Goal: Task Accomplishment & Management: Manage account settings

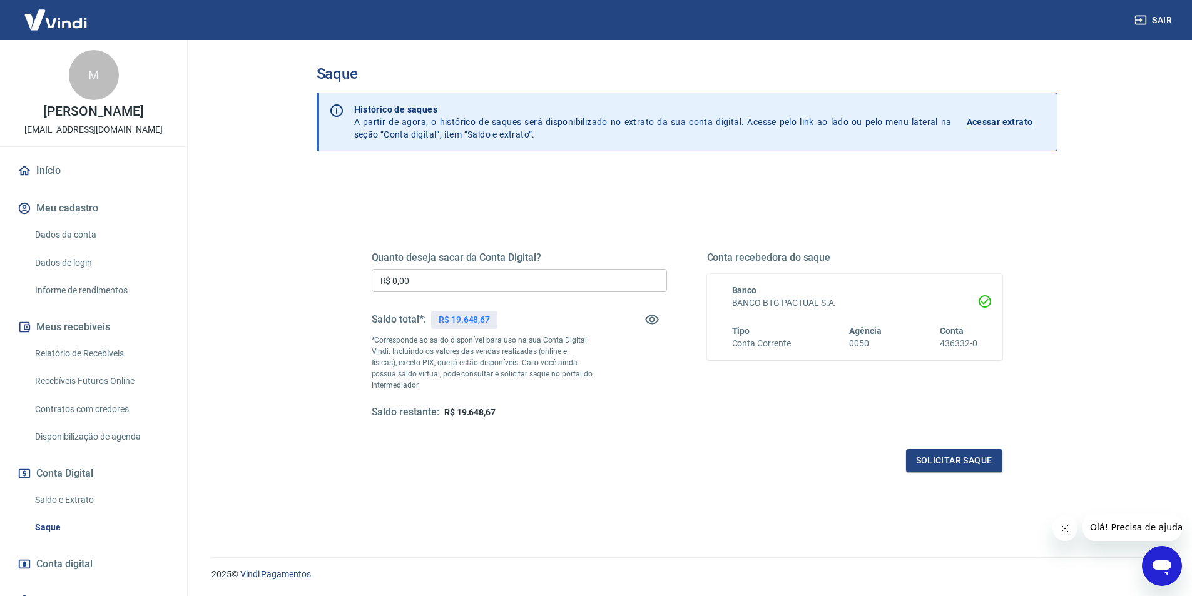
click at [581, 284] on input "R$ 0,00" at bounding box center [519, 280] width 295 height 23
type input "R$ 7.000,00"
click at [933, 457] on button "Solicitar saque" at bounding box center [954, 460] width 96 height 23
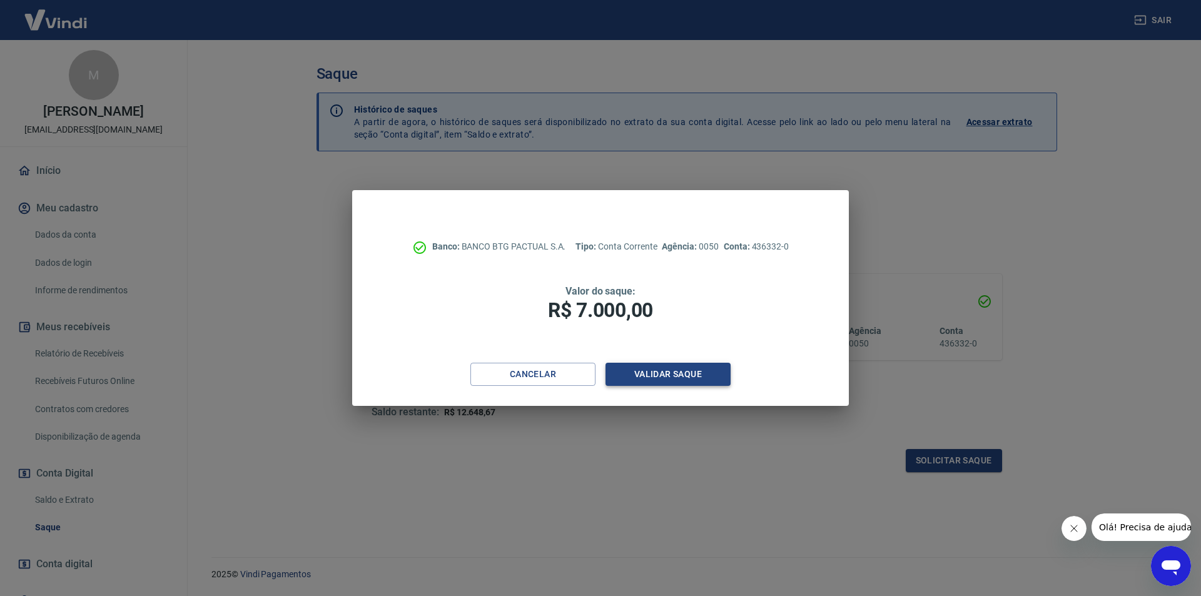
click at [700, 369] on button "Validar saque" at bounding box center [668, 374] width 125 height 23
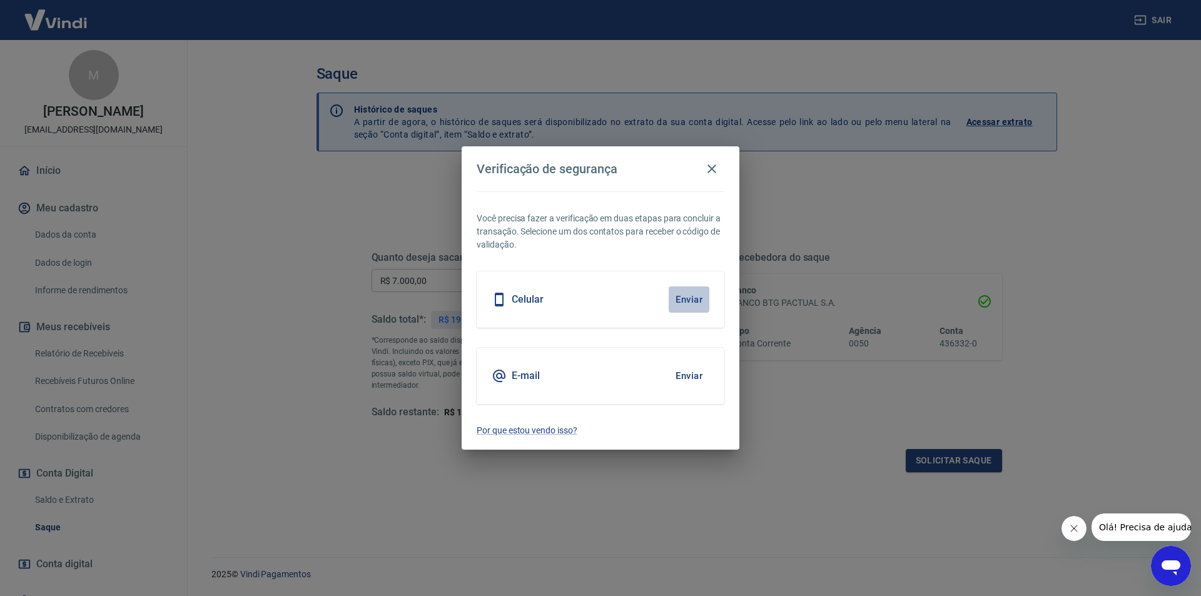
click at [681, 307] on button "Enviar" at bounding box center [689, 300] width 41 height 26
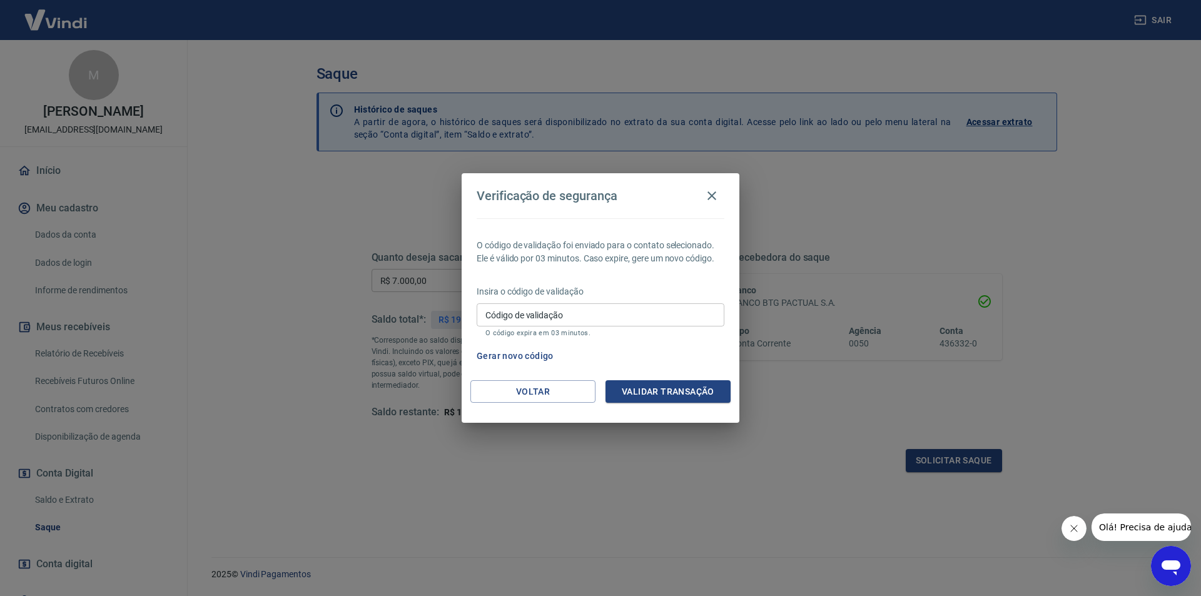
click at [561, 315] on input "Código de validação" at bounding box center [601, 314] width 248 height 23
type input "590847"
click at [651, 393] on button "Validar transação" at bounding box center [668, 391] width 125 height 23
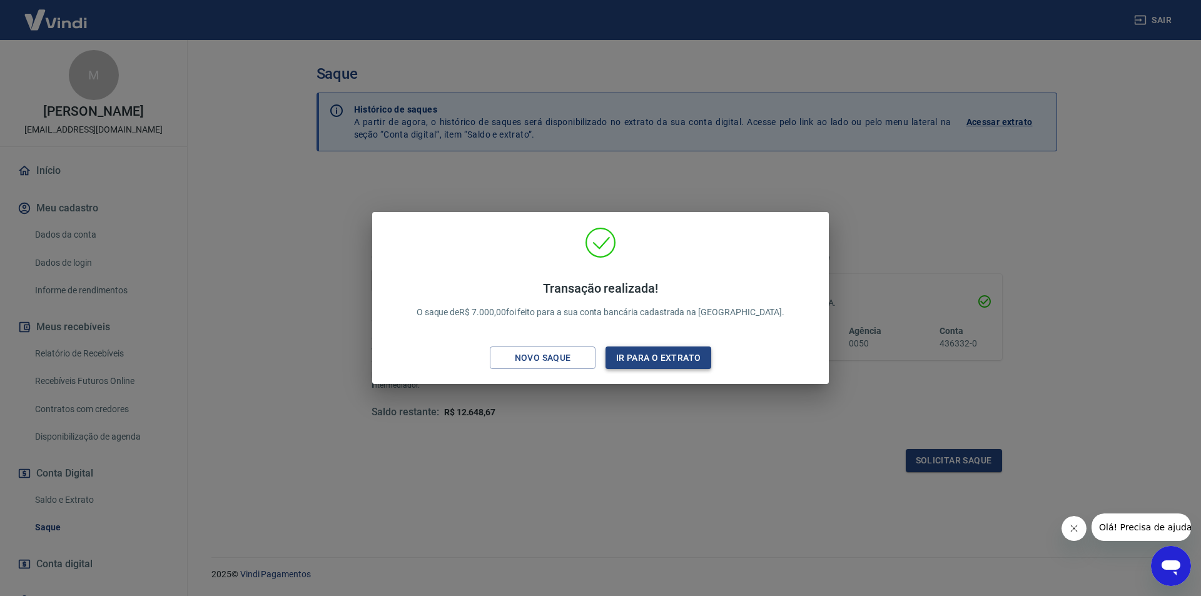
click at [659, 352] on button "Ir para o extrato" at bounding box center [659, 358] width 106 height 23
